Goal: Find specific page/section: Find specific page/section

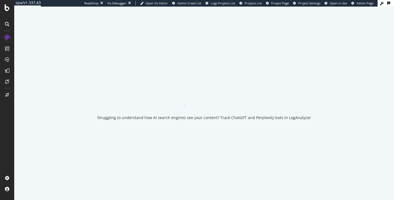
click at [276, 6] on div "ReadOnly: Viz Debugger: Open Viz Editor Admin Crawl List Logs Projects List Pro…" at bounding box center [230, 3] width 293 height 7
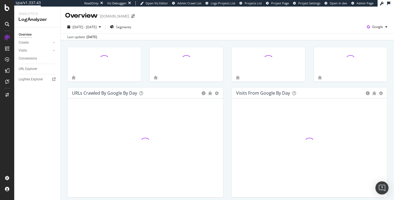
click at [276, 6] on div "ReadOnly: Viz Debugger: Open Viz Editor Admin Crawl List Logs Projects List Pro…" at bounding box center [230, 3] width 293 height 7
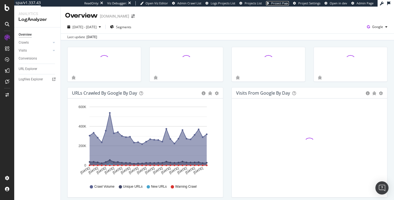
click at [278, 5] on link "Project Page" at bounding box center [277, 3] width 23 height 4
